Goal: Information Seeking & Learning: Learn about a topic

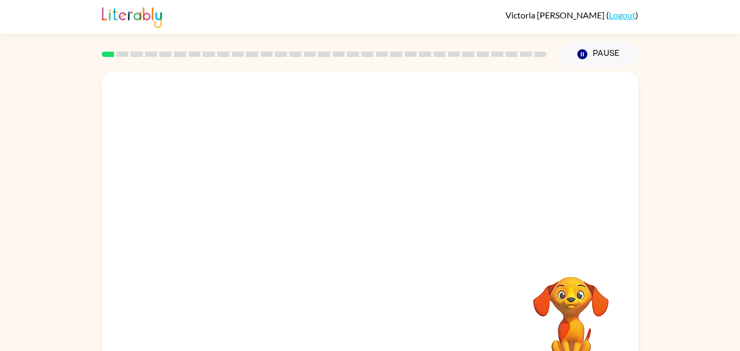
click at [502, 236] on video "Your browser must support playing .mp4 files to use Literably. Please try using…" at bounding box center [370, 163] width 536 height 182
click at [396, 210] on video "Your browser must support playing .mp4 files to use Literably. Please try using…" at bounding box center [370, 163] width 536 height 182
click at [397, 153] on video "Your browser must support playing .mp4 files to use Literably. Please try using…" at bounding box center [370, 163] width 536 height 182
click at [393, 229] on button "button" at bounding box center [369, 232] width 69 height 40
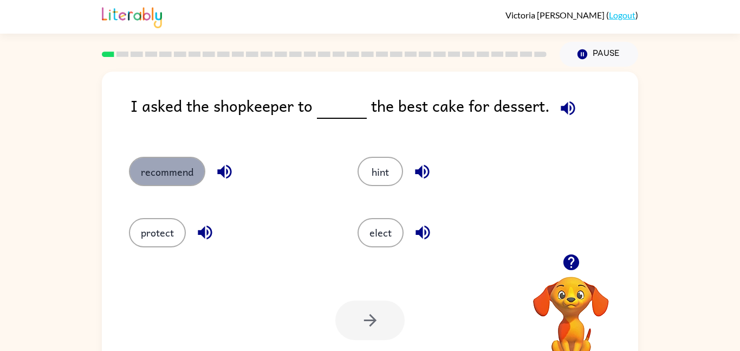
click at [192, 165] on button "recommend" at bounding box center [167, 171] width 76 height 29
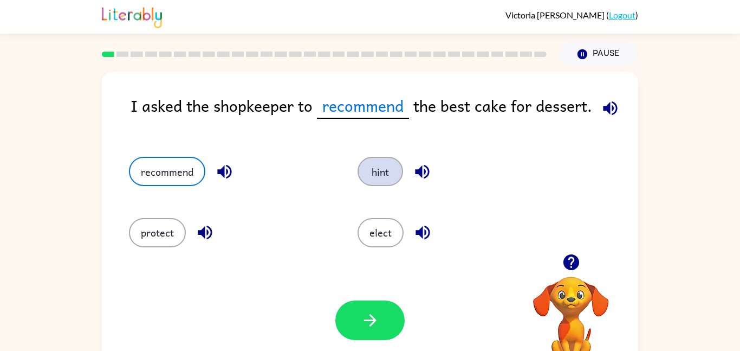
click at [376, 164] on button "hint" at bounding box center [381, 171] width 46 height 29
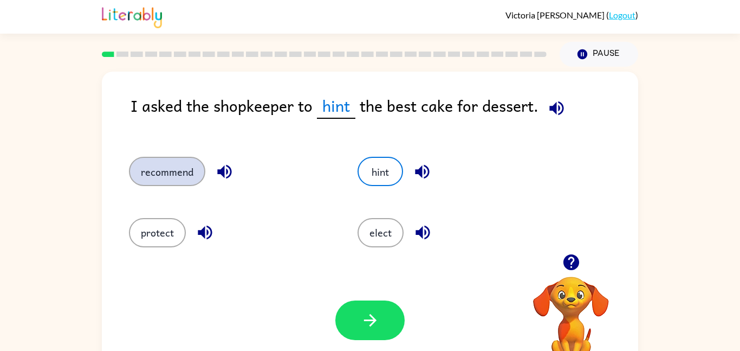
click at [191, 163] on button "recommend" at bounding box center [167, 171] width 76 height 29
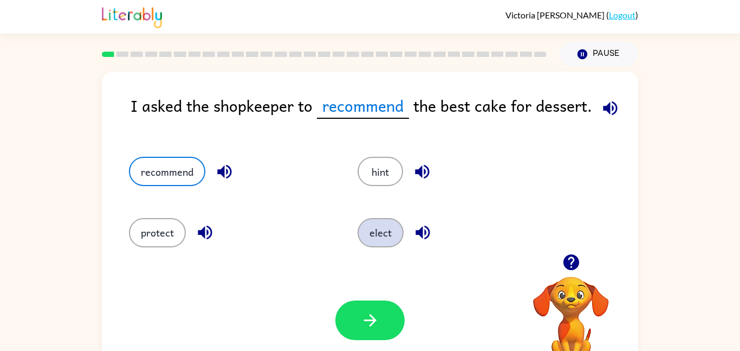
click at [393, 227] on button "elect" at bounding box center [381, 232] width 46 height 29
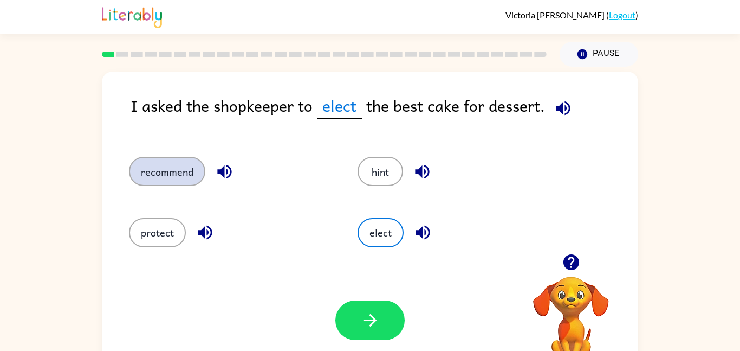
click at [185, 160] on button "recommend" at bounding box center [167, 171] width 76 height 29
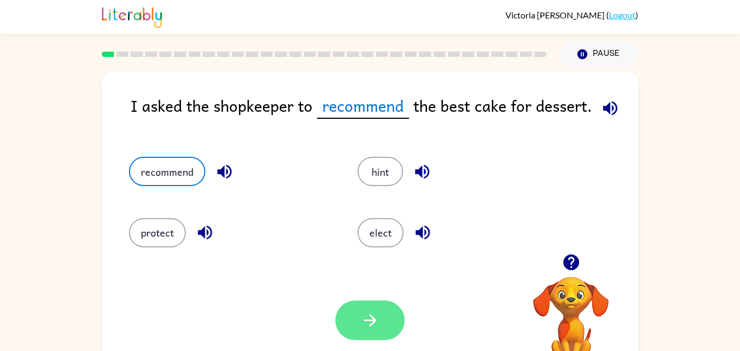
click at [378, 318] on icon "button" at bounding box center [370, 320] width 19 height 19
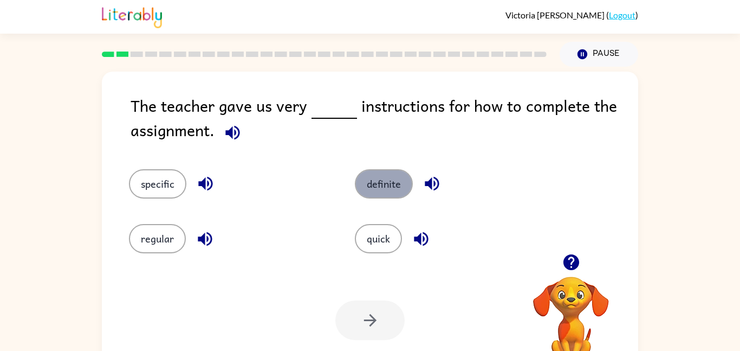
click at [400, 185] on button "definite" at bounding box center [384, 183] width 58 height 29
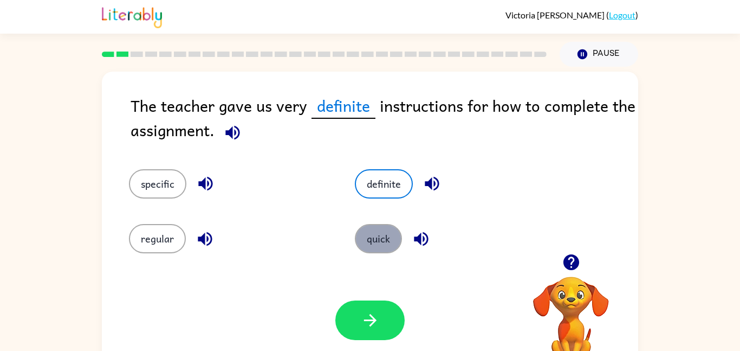
click at [392, 240] on button "quick" at bounding box center [378, 238] width 47 height 29
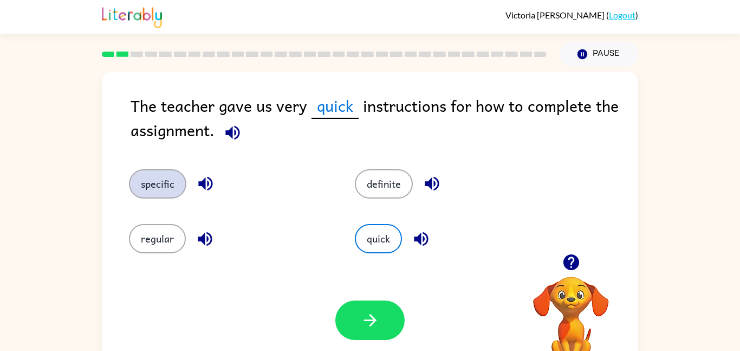
click at [178, 174] on button "specific" at bounding box center [157, 183] width 57 height 29
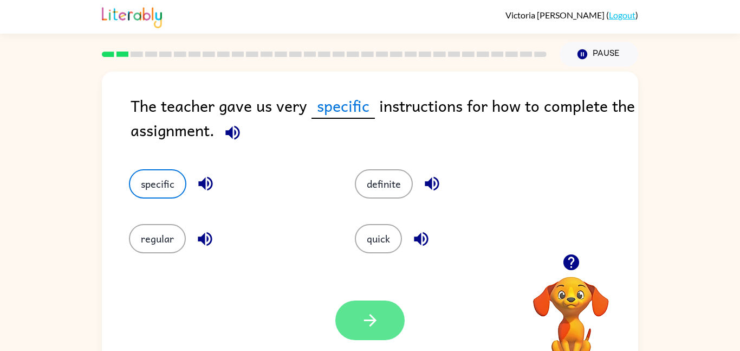
click at [369, 318] on icon "button" at bounding box center [370, 320] width 19 height 19
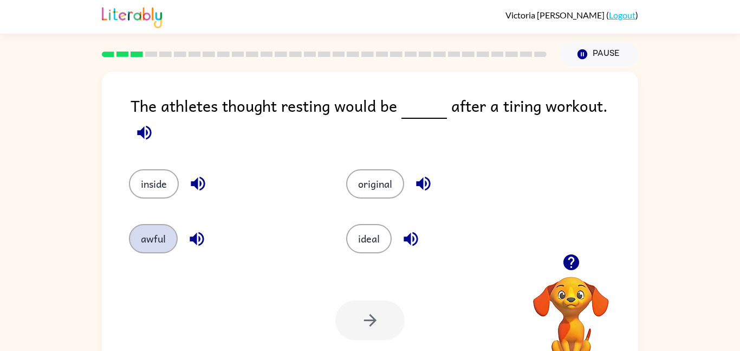
click at [169, 239] on button "awful" at bounding box center [153, 238] width 49 height 29
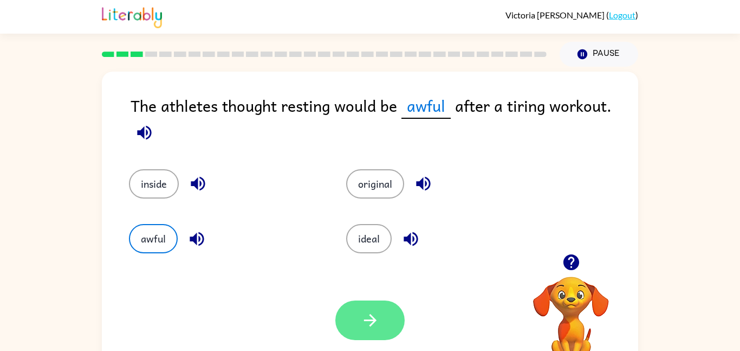
click at [377, 324] on icon "button" at bounding box center [370, 320] width 19 height 19
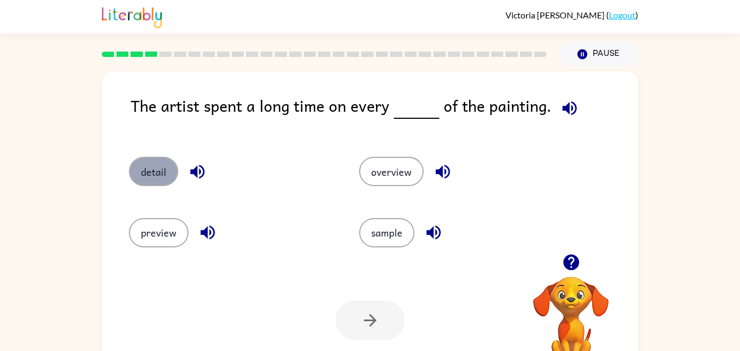
click at [145, 176] on button "detail" at bounding box center [153, 171] width 49 height 29
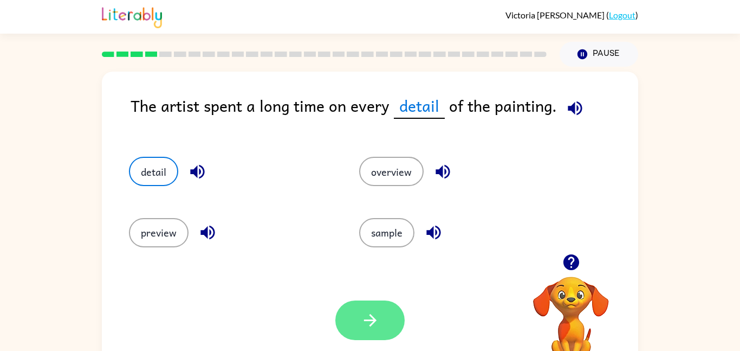
click at [354, 319] on button "button" at bounding box center [369, 320] width 69 height 40
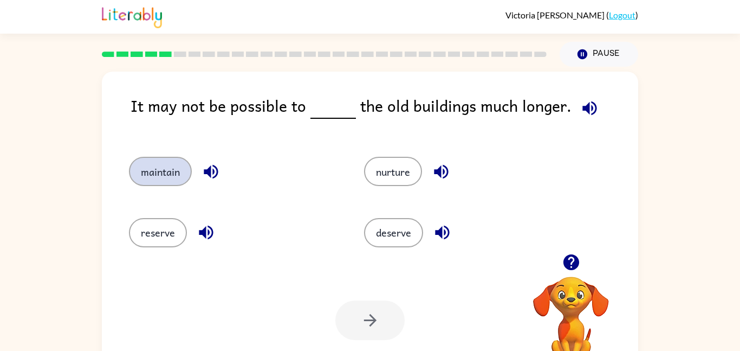
click at [172, 173] on button "maintain" at bounding box center [160, 171] width 63 height 29
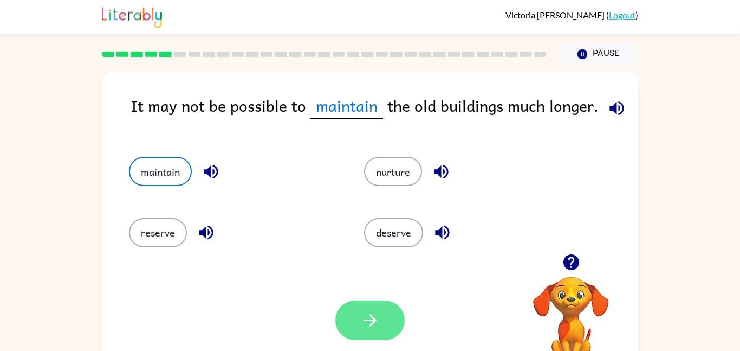
click at [361, 329] on icon "button" at bounding box center [370, 320] width 19 height 19
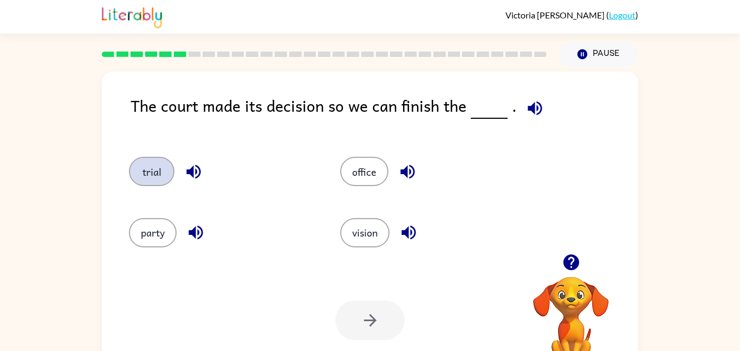
click at [166, 171] on button "trial" at bounding box center [152, 171] width 46 height 29
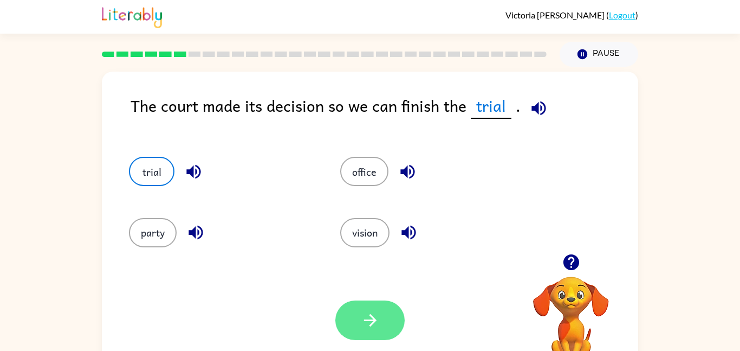
click at [380, 311] on button "button" at bounding box center [369, 320] width 69 height 40
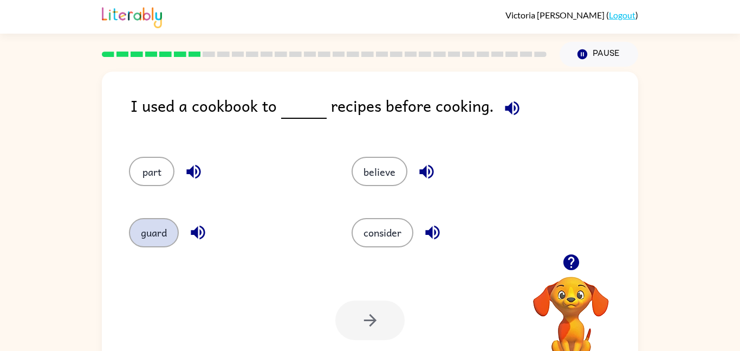
click at [170, 221] on button "guard" at bounding box center [154, 232] width 50 height 29
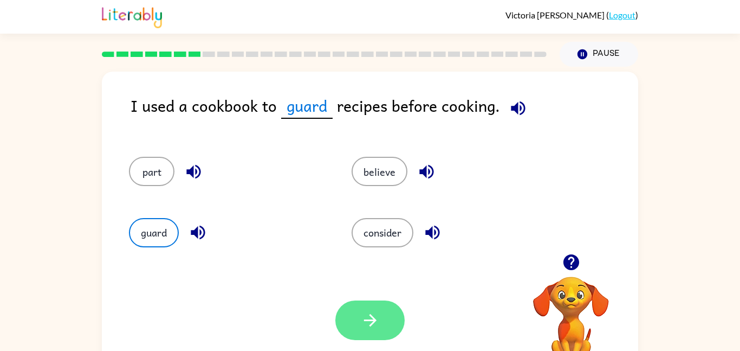
click at [377, 317] on icon "button" at bounding box center [370, 320] width 19 height 19
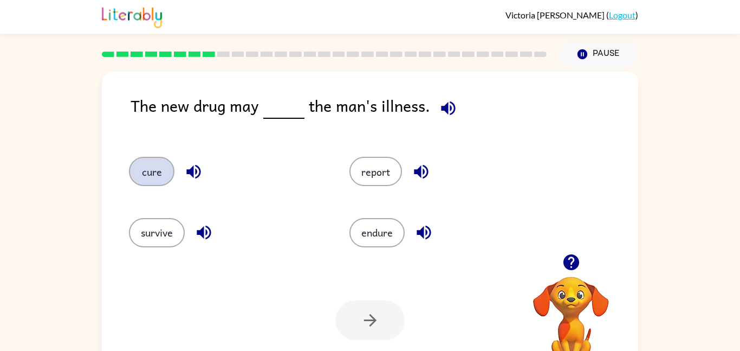
click at [169, 172] on button "cure" at bounding box center [152, 171] width 46 height 29
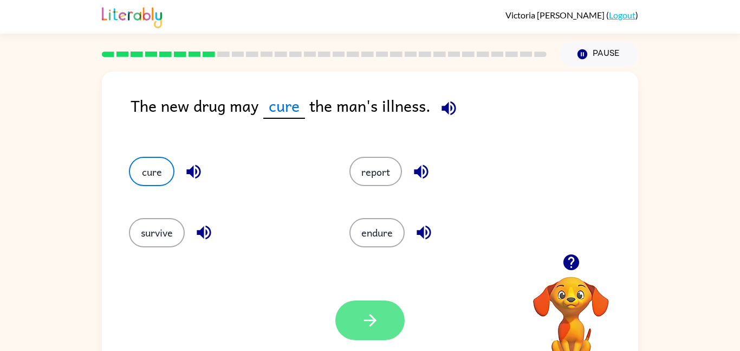
click at [387, 331] on button "button" at bounding box center [369, 320] width 69 height 40
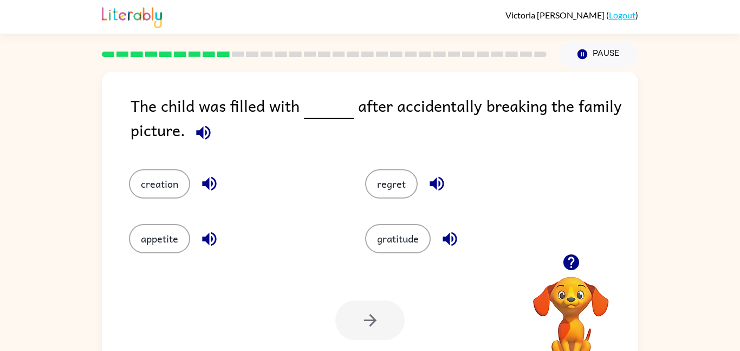
click at [347, 159] on div "regret" at bounding box center [463, 175] width 236 height 55
click at [393, 185] on button "regret" at bounding box center [391, 183] width 53 height 29
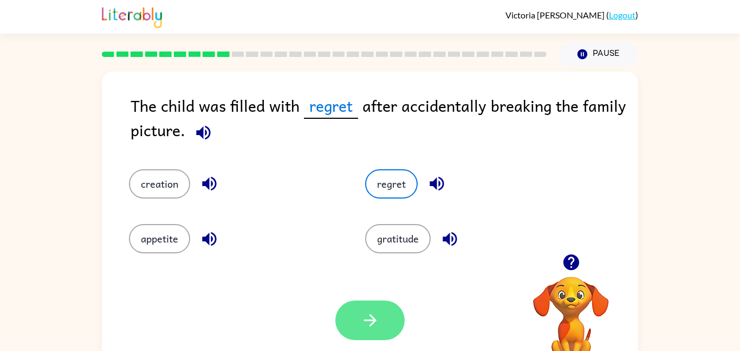
click at [367, 321] on icon "button" at bounding box center [370, 320] width 12 height 12
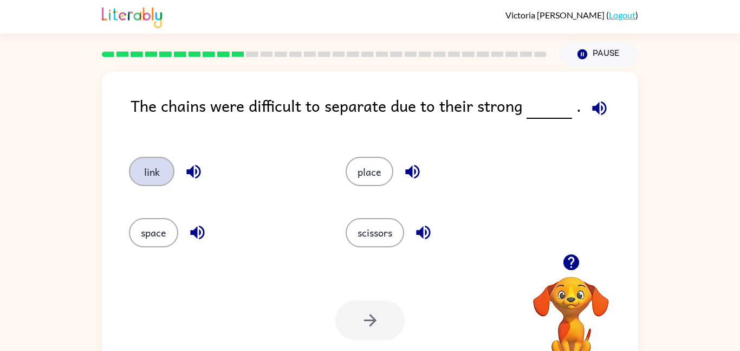
click at [154, 171] on button "link" at bounding box center [152, 171] width 46 height 29
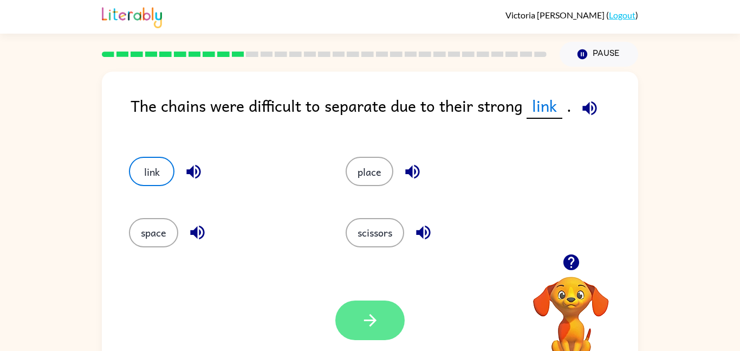
click at [359, 324] on button "button" at bounding box center [369, 320] width 69 height 40
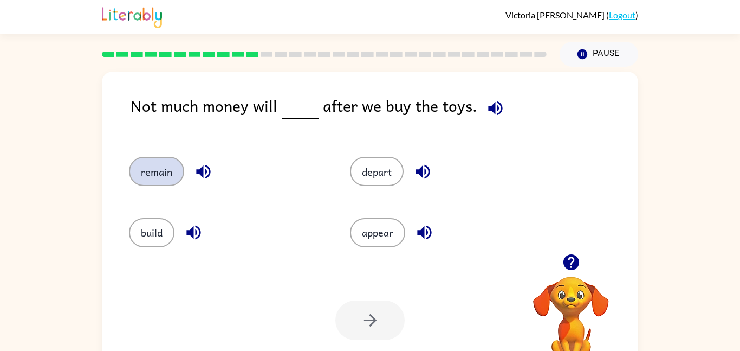
click at [166, 173] on button "remain" at bounding box center [156, 171] width 55 height 29
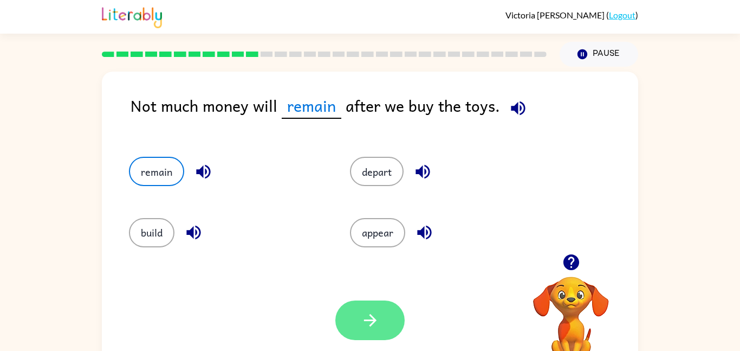
click at [365, 320] on icon "button" at bounding box center [370, 320] width 12 height 12
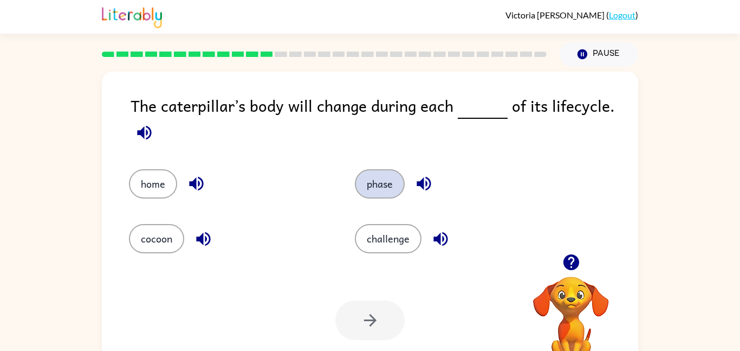
click at [380, 176] on button "phase" at bounding box center [380, 183] width 50 height 29
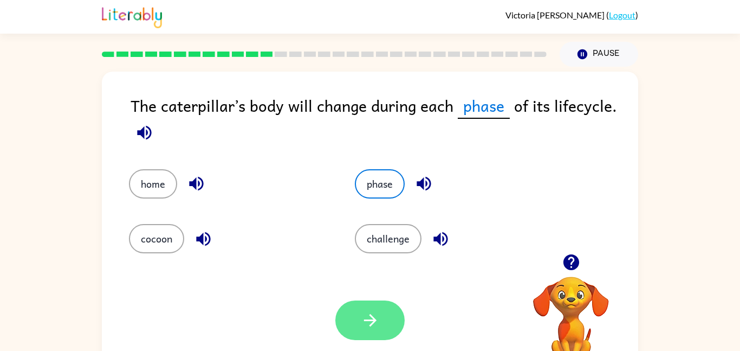
click at [355, 301] on button "button" at bounding box center [369, 320] width 69 height 40
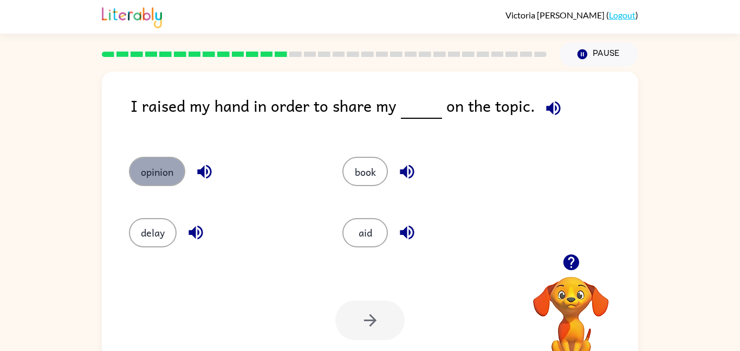
click at [156, 159] on button "opinion" at bounding box center [157, 171] width 56 height 29
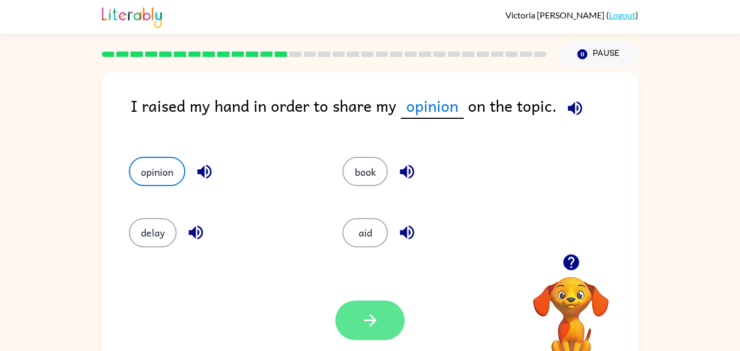
click at [357, 307] on button "button" at bounding box center [369, 320] width 69 height 40
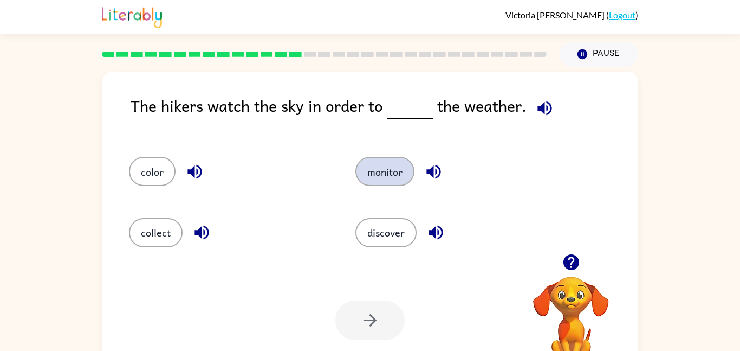
click at [380, 176] on button "monitor" at bounding box center [384, 171] width 59 height 29
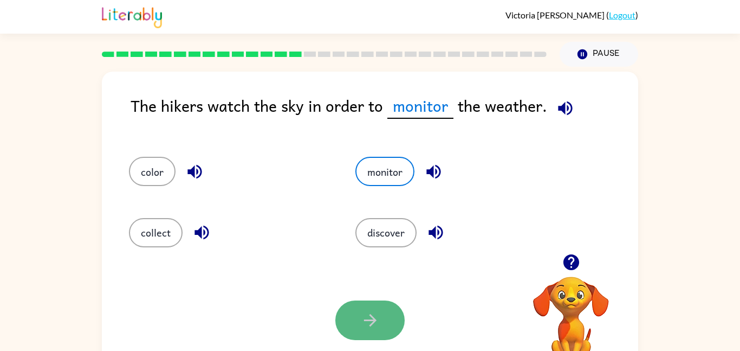
click at [367, 321] on icon "button" at bounding box center [370, 320] width 19 height 19
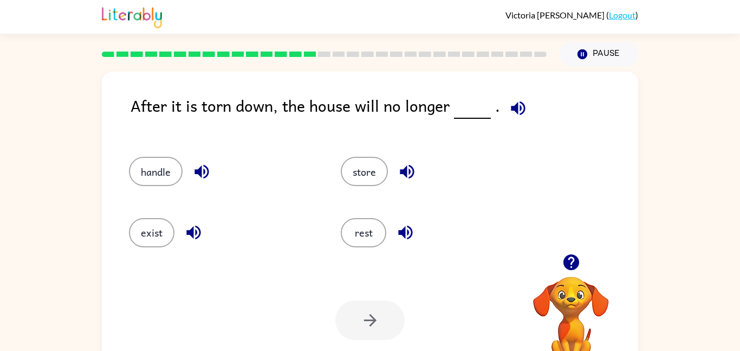
click at [181, 237] on button "button" at bounding box center [194, 232] width 28 height 28
click at [138, 225] on button "exist" at bounding box center [152, 232] width 46 height 29
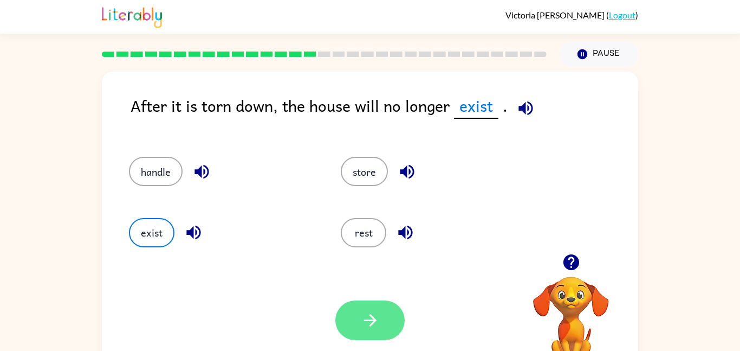
click at [403, 323] on button "button" at bounding box center [369, 320] width 69 height 40
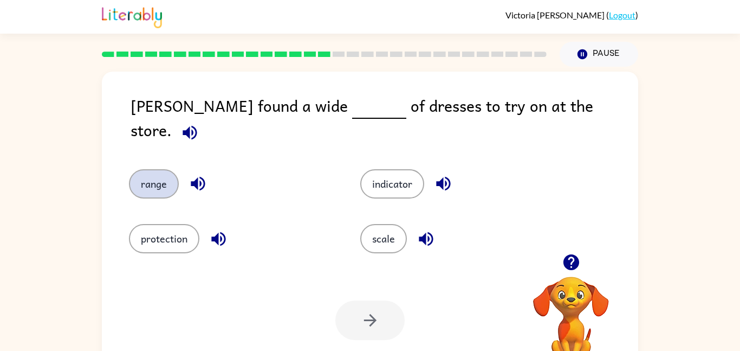
click at [156, 177] on button "range" at bounding box center [154, 183] width 50 height 29
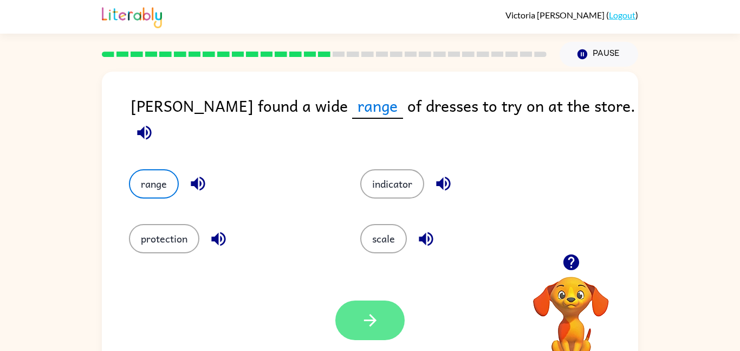
click at [369, 319] on icon "button" at bounding box center [370, 320] width 19 height 19
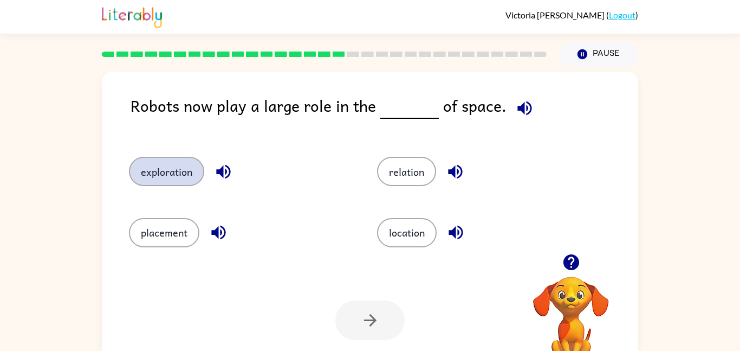
click at [158, 167] on button "exploration" at bounding box center [166, 171] width 75 height 29
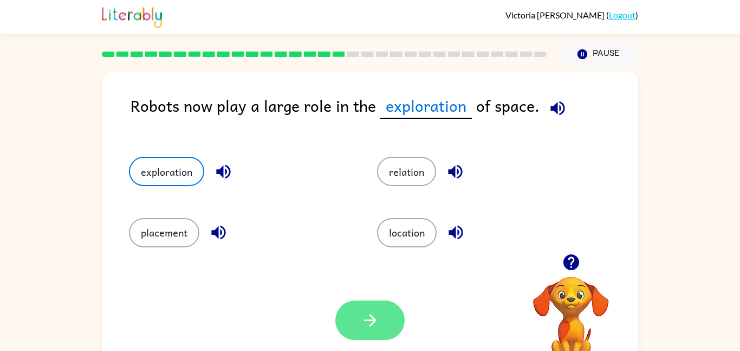
click at [371, 312] on icon "button" at bounding box center [370, 320] width 19 height 19
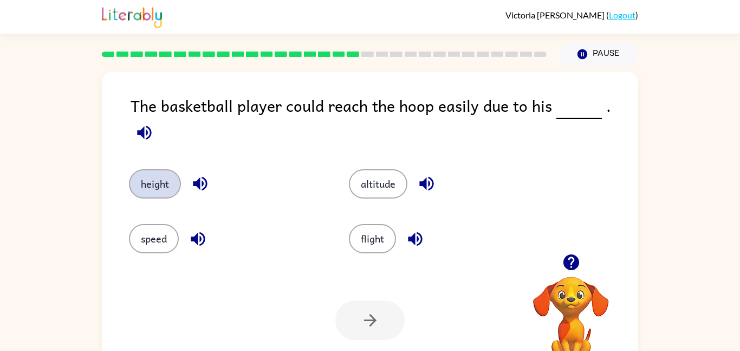
click at [154, 169] on button "height" at bounding box center [155, 183] width 52 height 29
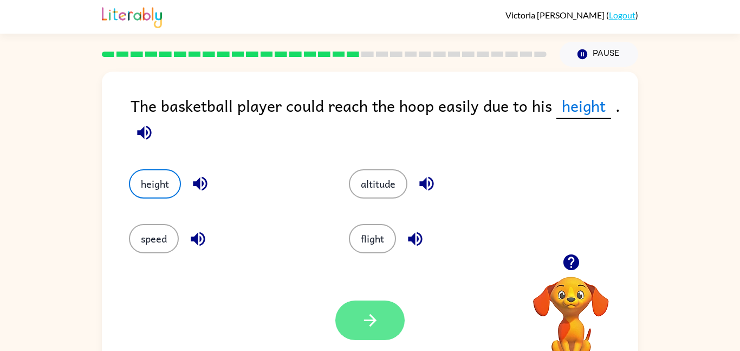
click at [375, 323] on icon "button" at bounding box center [370, 320] width 19 height 19
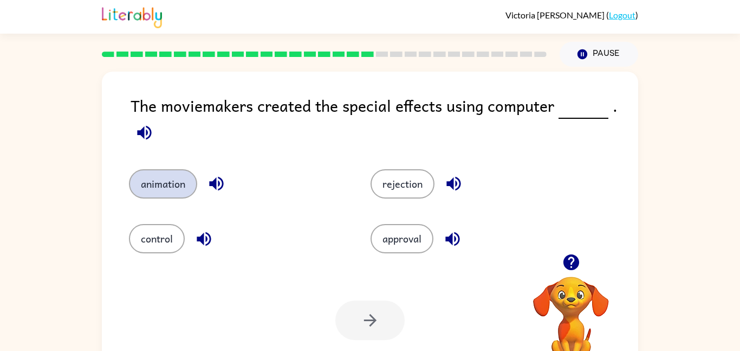
click at [145, 183] on button "animation" at bounding box center [163, 183] width 68 height 29
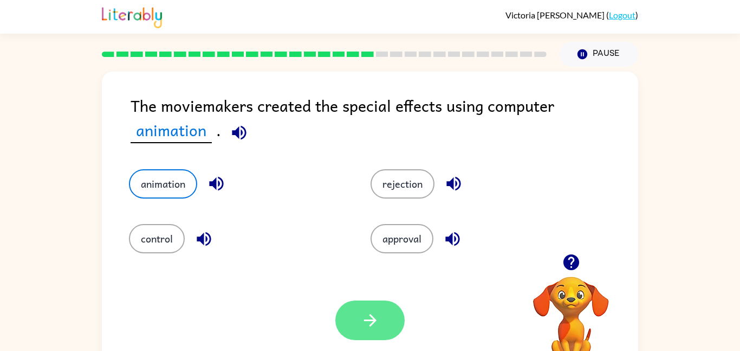
click at [352, 312] on button "button" at bounding box center [369, 320] width 69 height 40
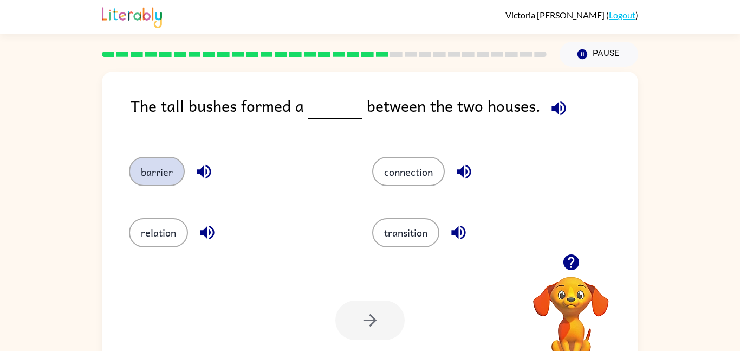
click at [168, 170] on button "barrier" at bounding box center [157, 171] width 56 height 29
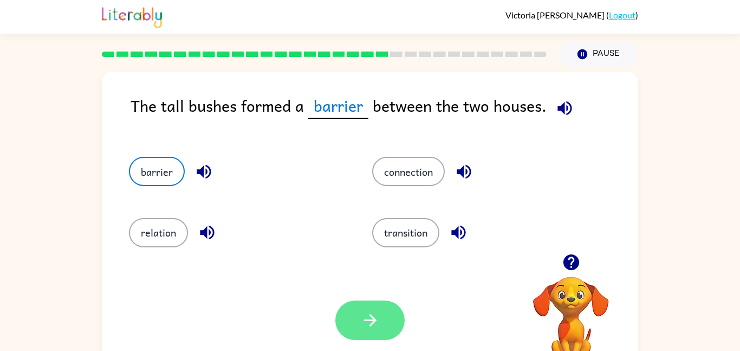
click at [379, 312] on icon "button" at bounding box center [370, 320] width 19 height 19
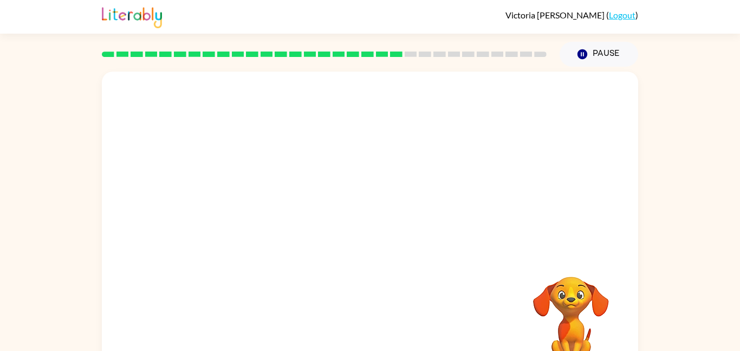
click at [268, 213] on video "Your browser must support playing .mp4 files to use Literably. Please try using…" at bounding box center [370, 163] width 536 height 182
click at [380, 223] on button "button" at bounding box center [369, 232] width 69 height 40
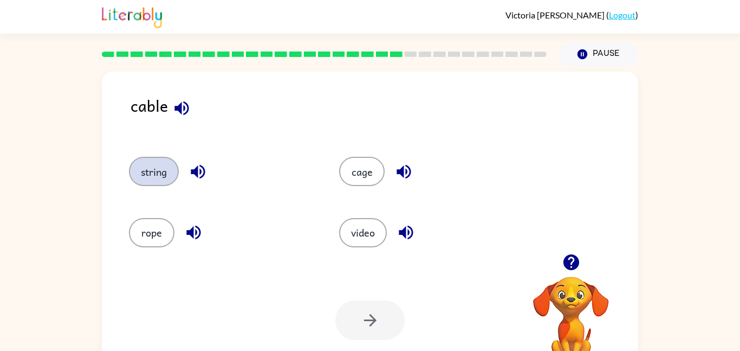
click at [161, 171] on button "string" at bounding box center [154, 171] width 50 height 29
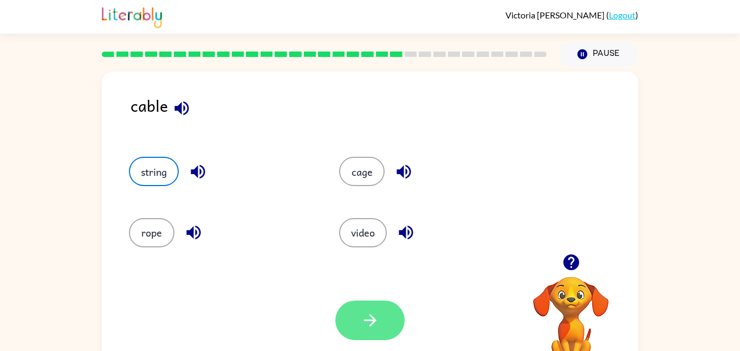
click at [371, 326] on icon "button" at bounding box center [370, 320] width 19 height 19
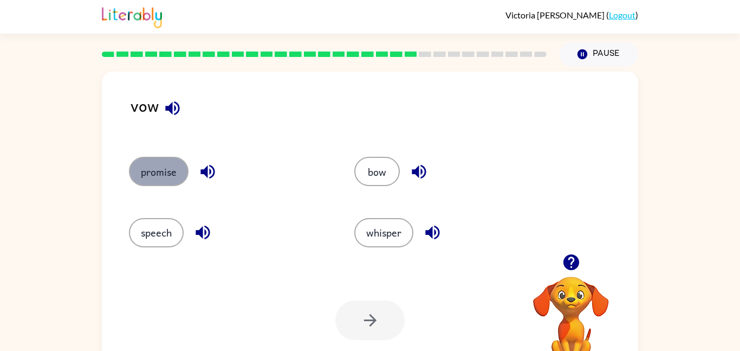
click at [157, 181] on button "promise" at bounding box center [159, 171] width 60 height 29
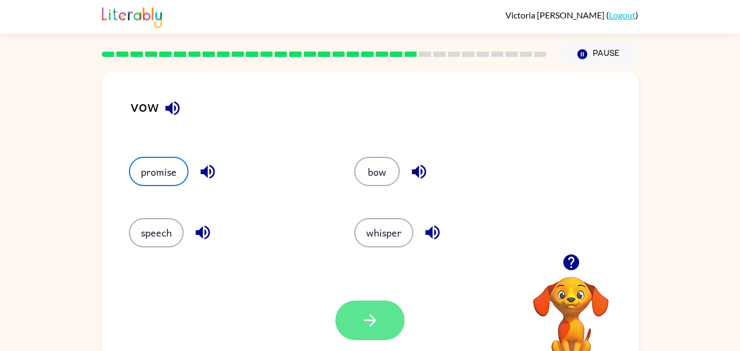
click at [383, 322] on button "button" at bounding box center [369, 320] width 69 height 40
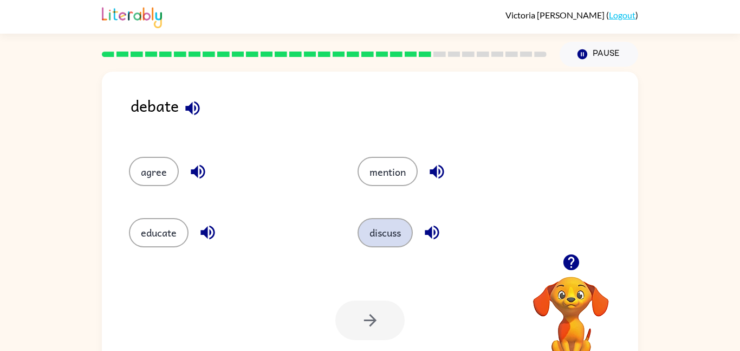
click at [381, 234] on button "discuss" at bounding box center [385, 232] width 55 height 29
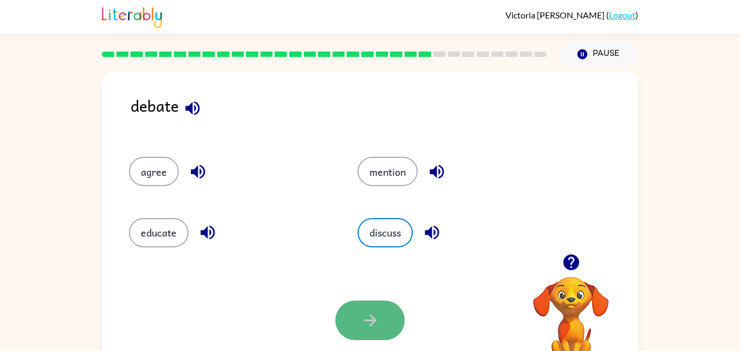
click at [371, 308] on button "button" at bounding box center [369, 320] width 69 height 40
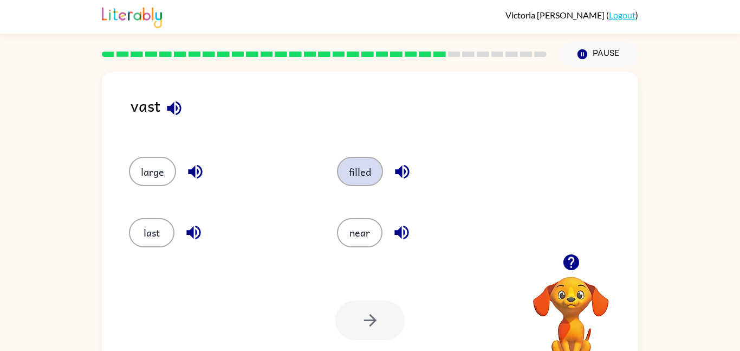
click at [351, 176] on button "filled" at bounding box center [360, 171] width 46 height 29
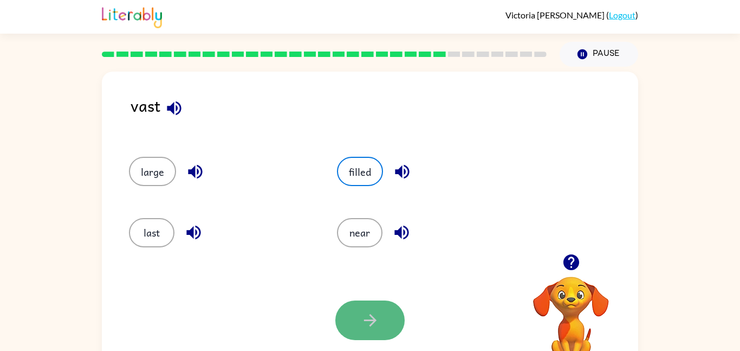
click at [381, 307] on button "button" at bounding box center [369, 320] width 69 height 40
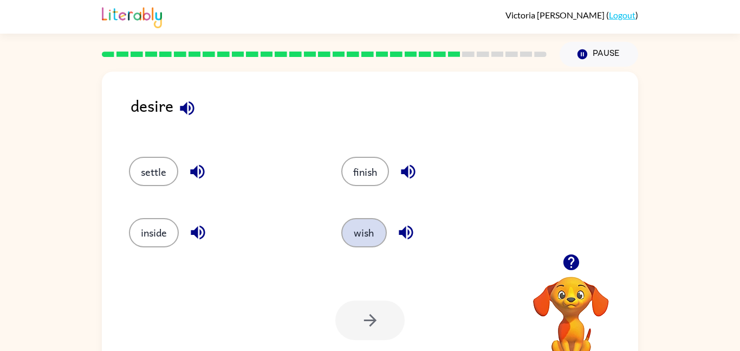
click at [371, 232] on button "wish" at bounding box center [364, 232] width 46 height 29
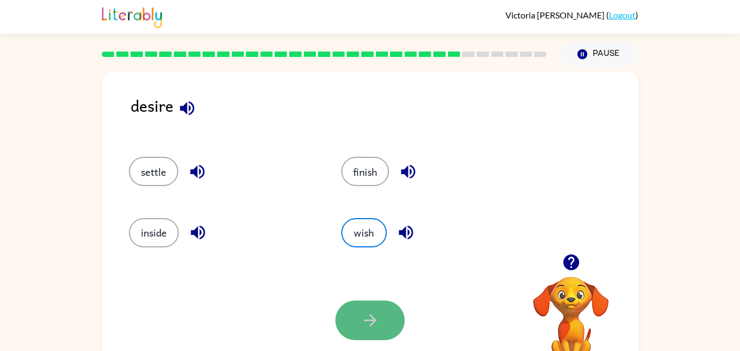
click at [379, 315] on icon "button" at bounding box center [370, 320] width 19 height 19
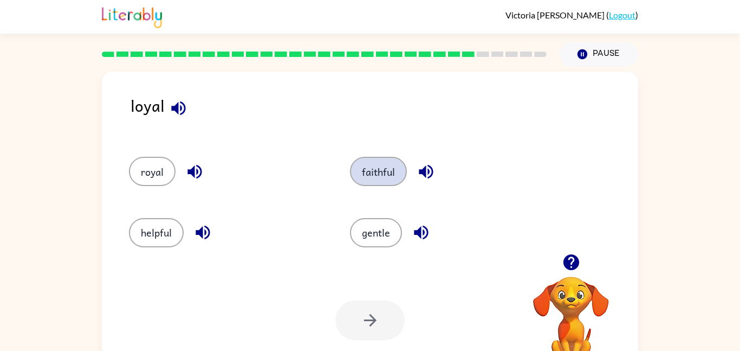
click at [373, 173] on button "faithful" at bounding box center [378, 171] width 57 height 29
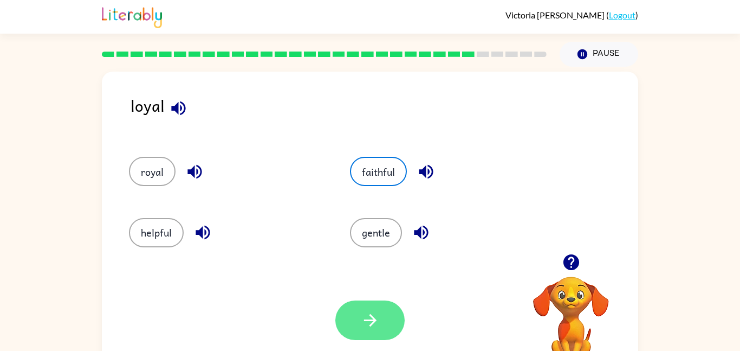
click at [347, 318] on button "button" at bounding box center [369, 320] width 69 height 40
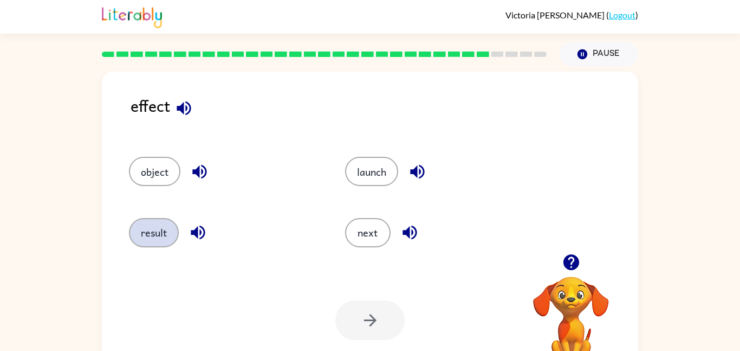
click at [158, 237] on button "result" at bounding box center [154, 232] width 50 height 29
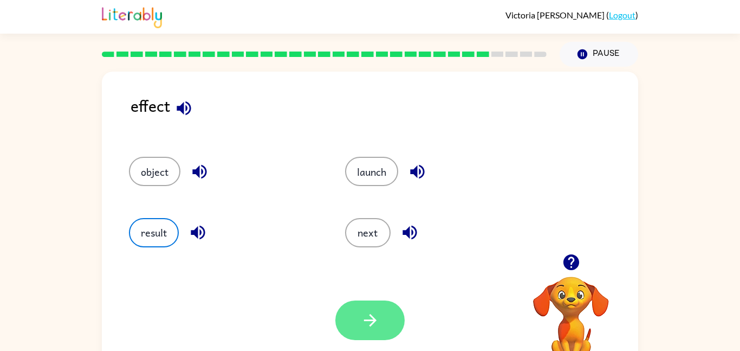
click at [371, 318] on icon "button" at bounding box center [370, 320] width 19 height 19
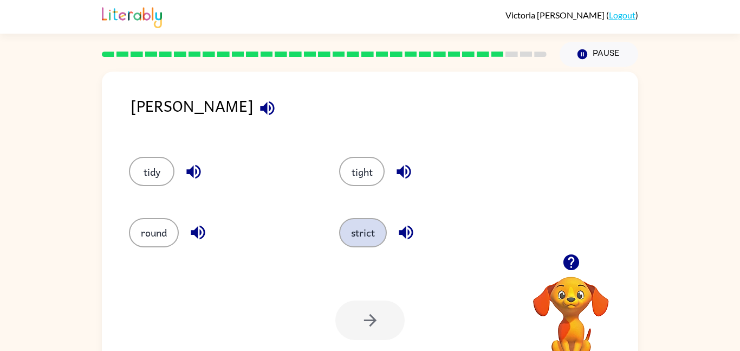
click at [373, 234] on button "strict" at bounding box center [363, 232] width 48 height 29
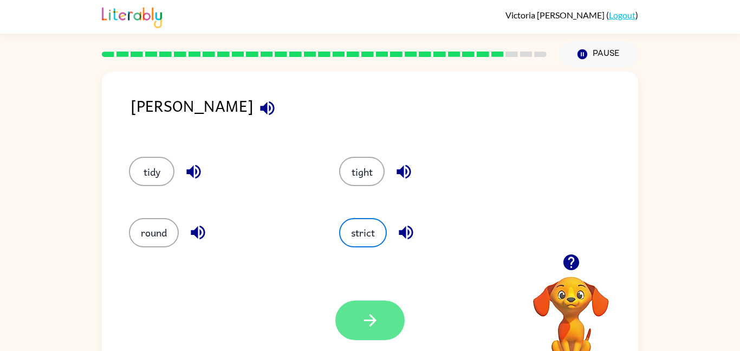
click at [370, 316] on icon "button" at bounding box center [370, 320] width 12 height 12
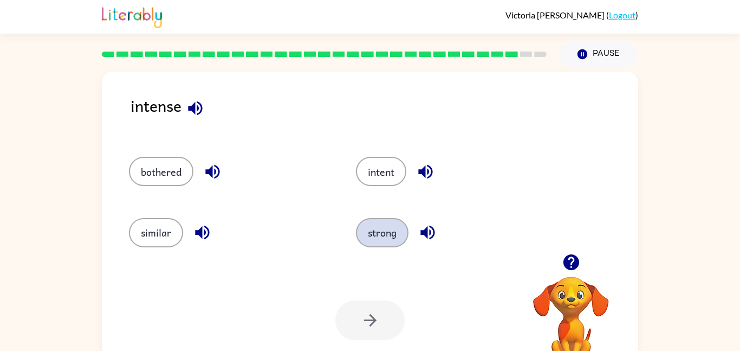
click at [389, 234] on button "strong" at bounding box center [382, 232] width 53 height 29
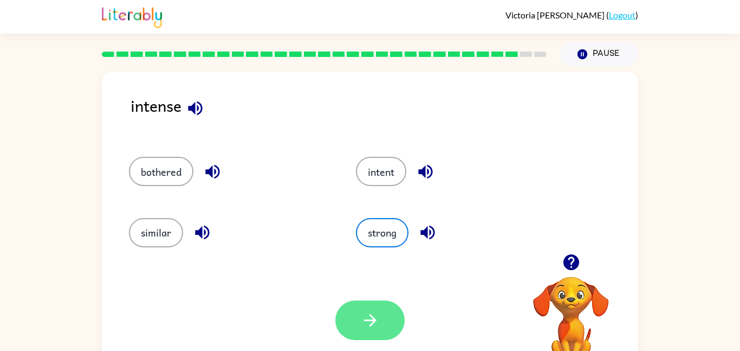
click at [371, 318] on icon "button" at bounding box center [370, 320] width 19 height 19
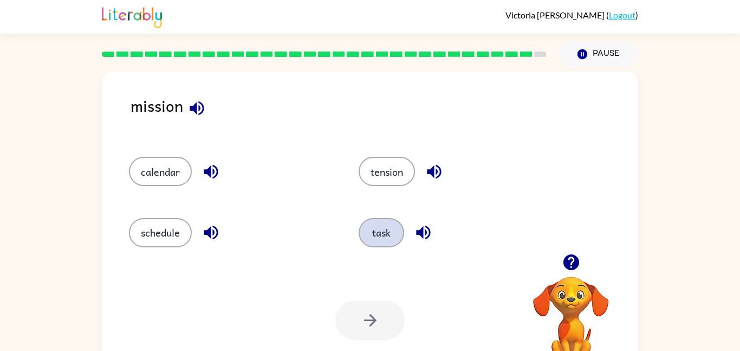
click at [372, 226] on button "task" at bounding box center [382, 232] width 46 height 29
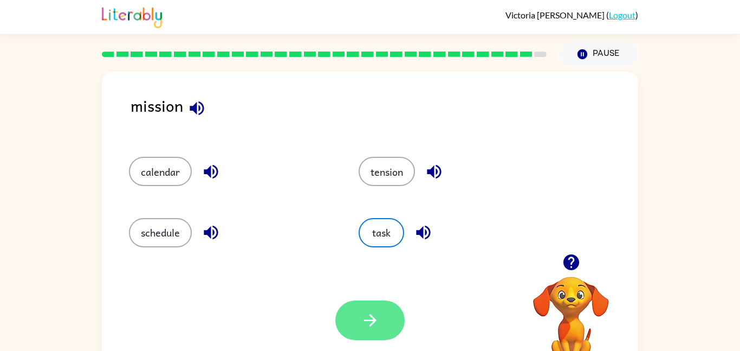
click at [370, 317] on icon "button" at bounding box center [370, 320] width 19 height 19
